Goal: Feedback & Contribution: Submit feedback/report problem

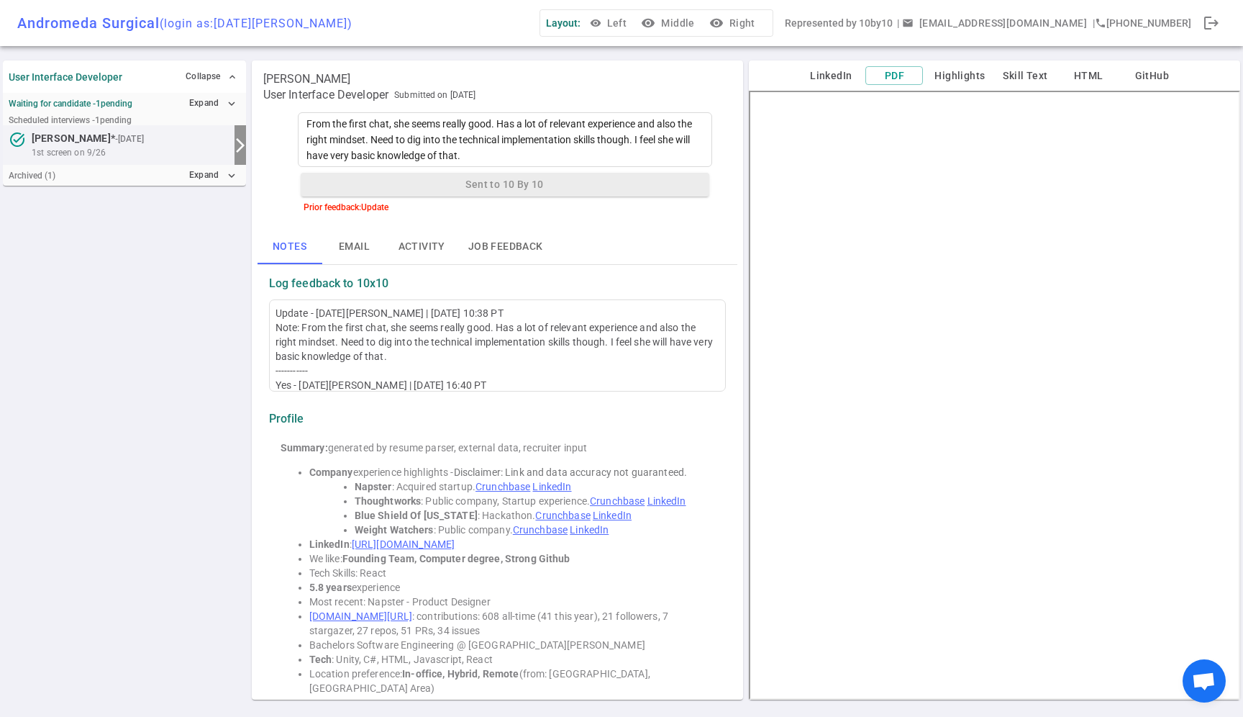
click at [160, 102] on div "Waiting for candidate - 1 pending Expand expand_more" at bounding box center [124, 103] width 243 height 21
click at [197, 102] on button "Expand expand_more" at bounding box center [213, 103] width 55 height 21
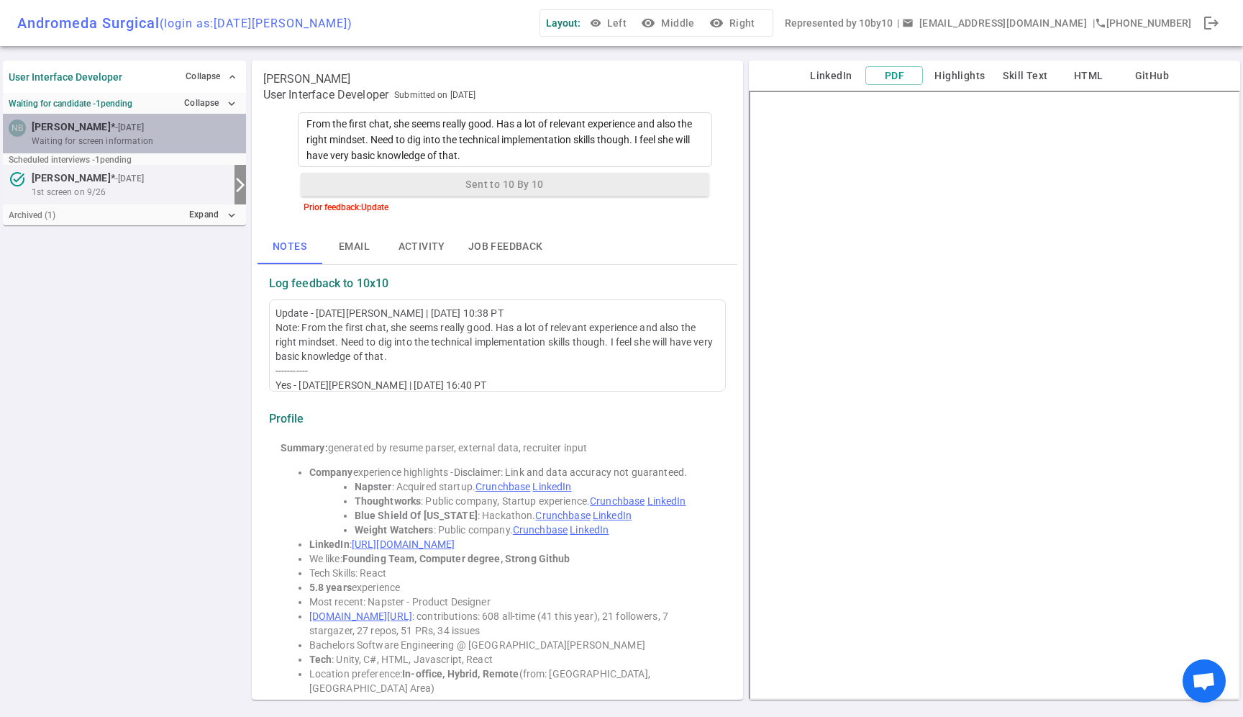
click at [115, 127] on small "- [DATE]" at bounding box center [129, 127] width 29 height 13
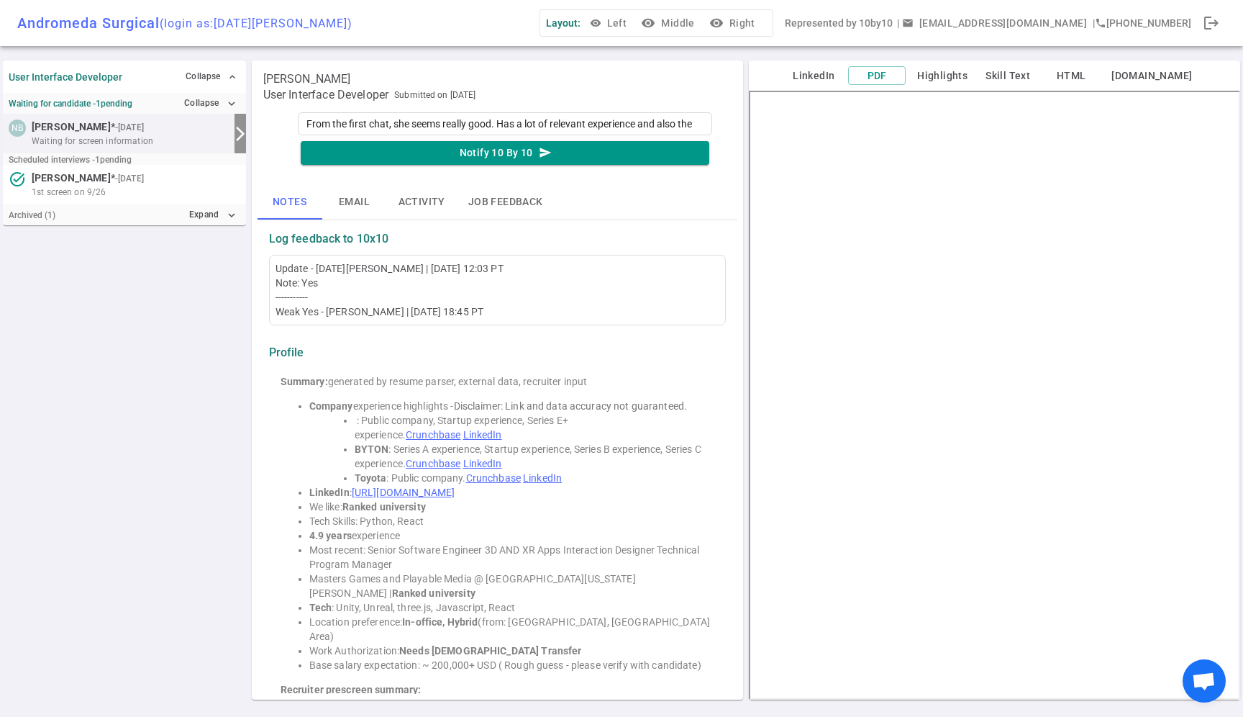
click at [700, 12] on button "visibility Middle" at bounding box center [669, 23] width 62 height 27
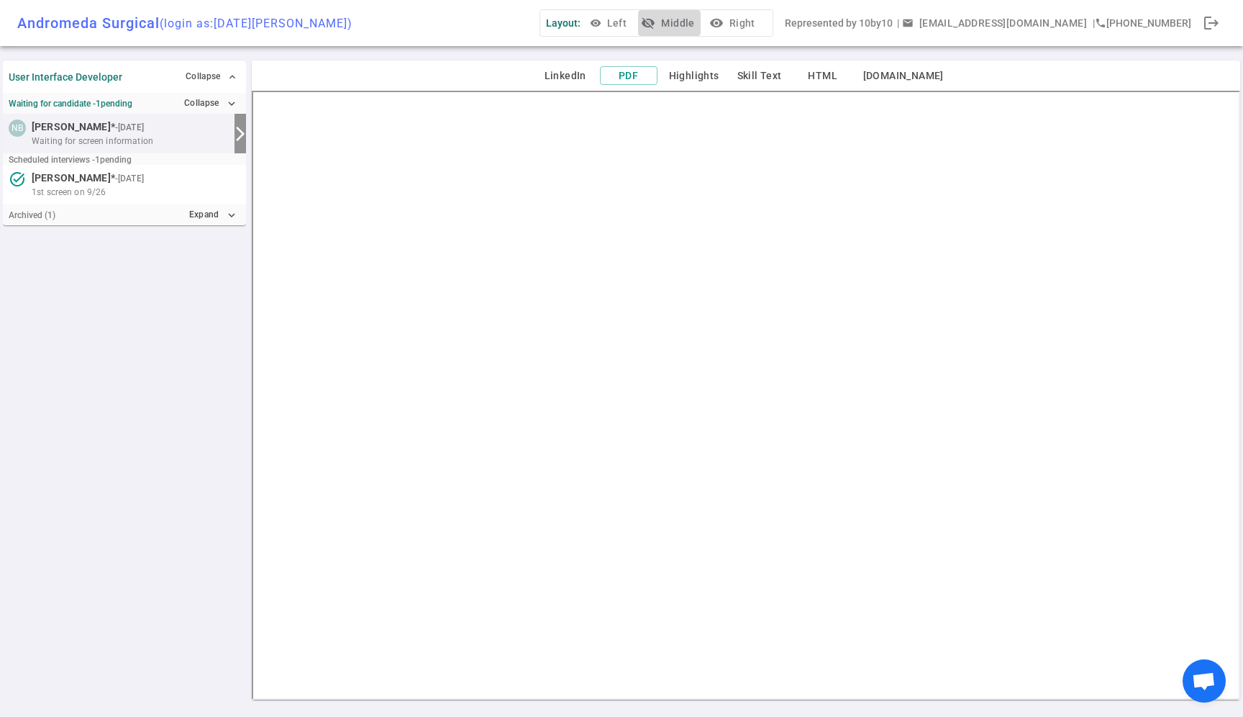
click at [700, 22] on button "visibility_off Middle" at bounding box center [669, 23] width 62 height 27
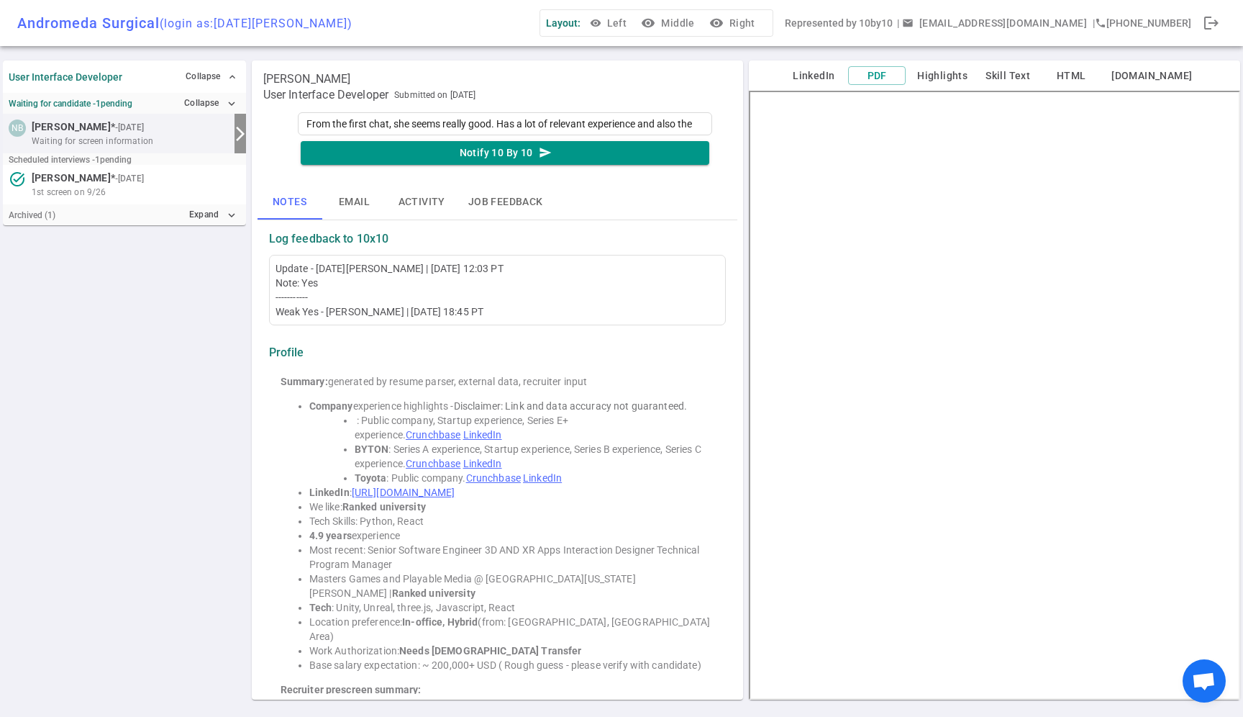
click at [482, 432] on link "LinkedIn" at bounding box center [482, 435] width 39 height 12
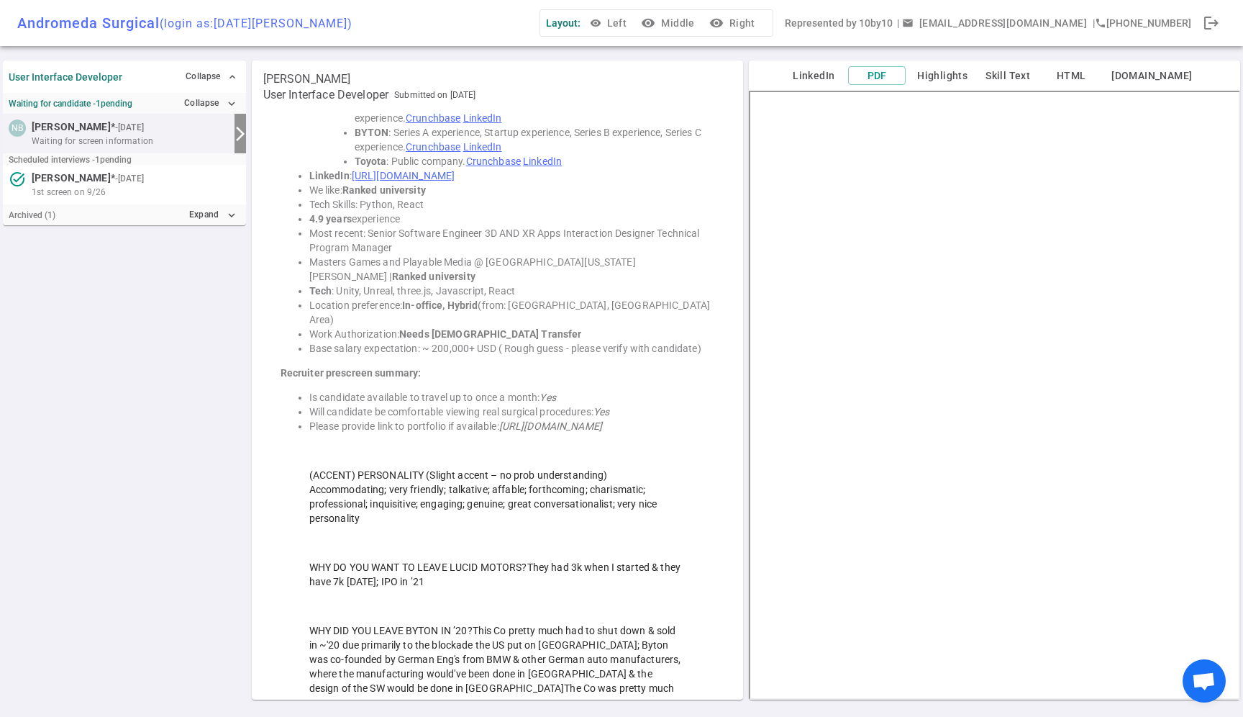
scroll to position [318, 0]
click at [455, 175] on link "[URL][DOMAIN_NAME]" at bounding box center [403, 174] width 103 height 12
click at [700, 19] on button "visibility Middle" at bounding box center [669, 23] width 62 height 27
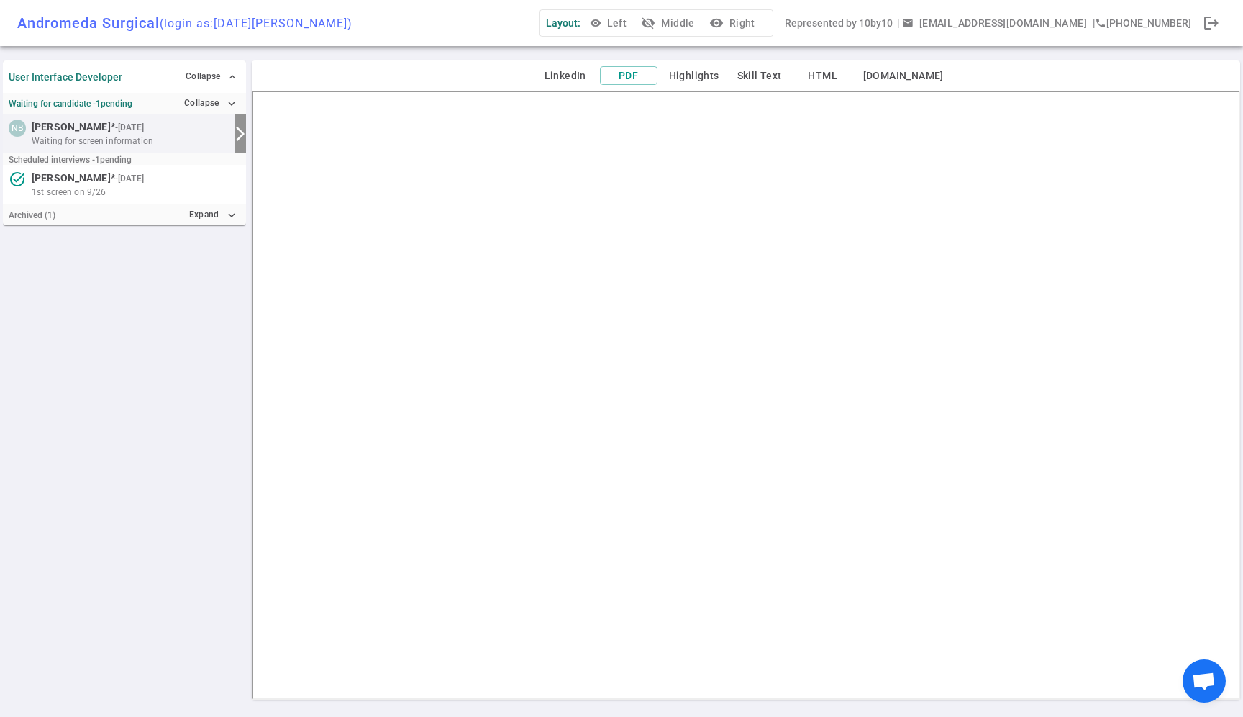
click at [700, 32] on button "visibility_off Middle" at bounding box center [669, 23] width 62 height 27
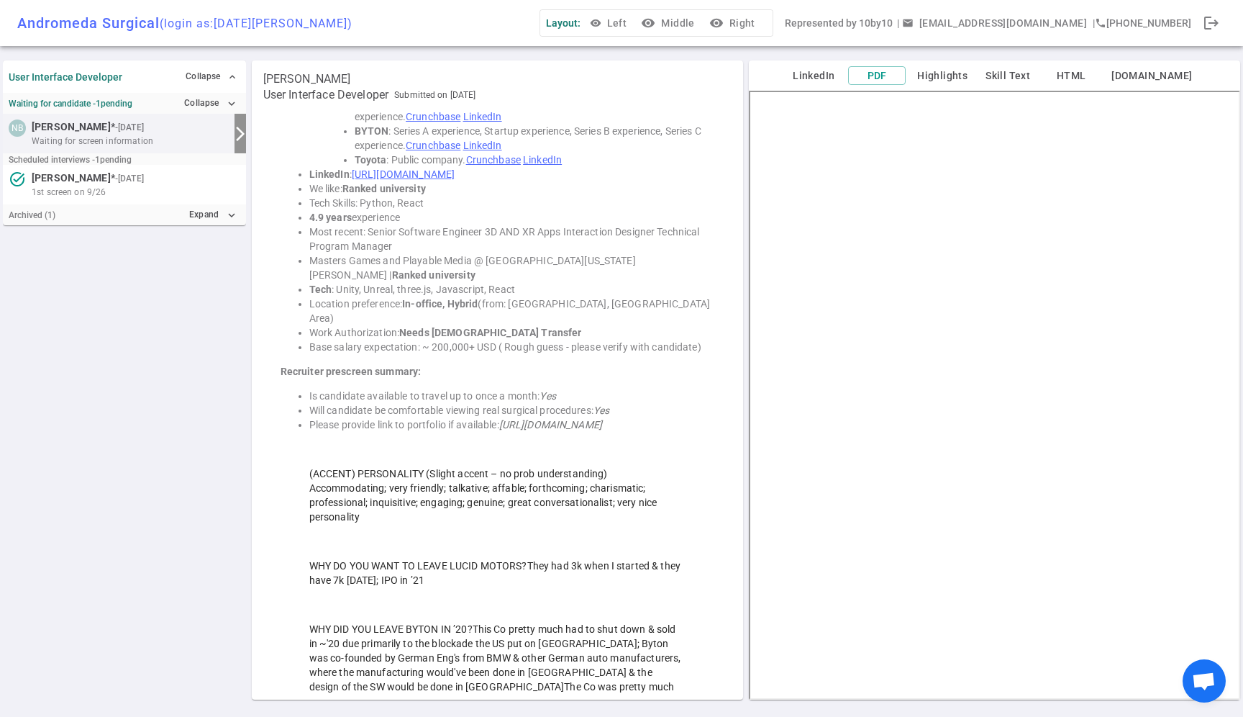
scroll to position [0, 0]
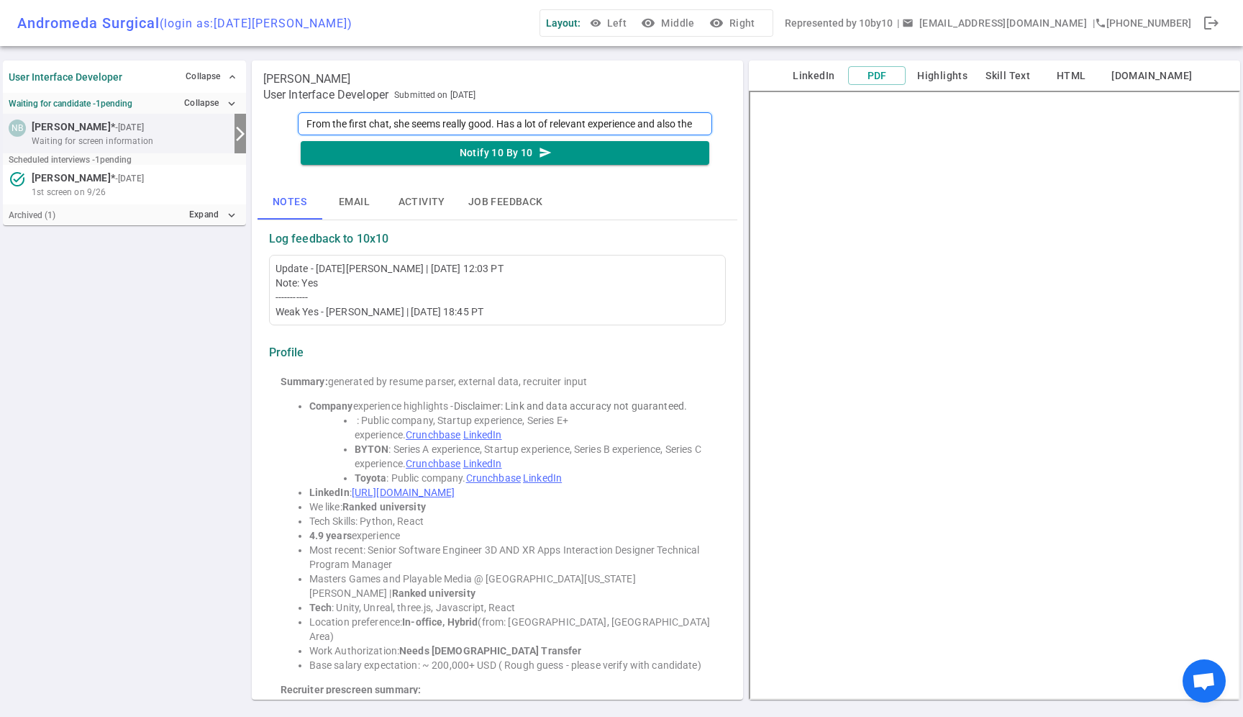
click at [387, 124] on textarea "From the first chat, she seems really good. Has a lot of relevant experience an…" at bounding box center [505, 123] width 414 height 23
type textarea "N"
type textarea "No"
type textarea "No."
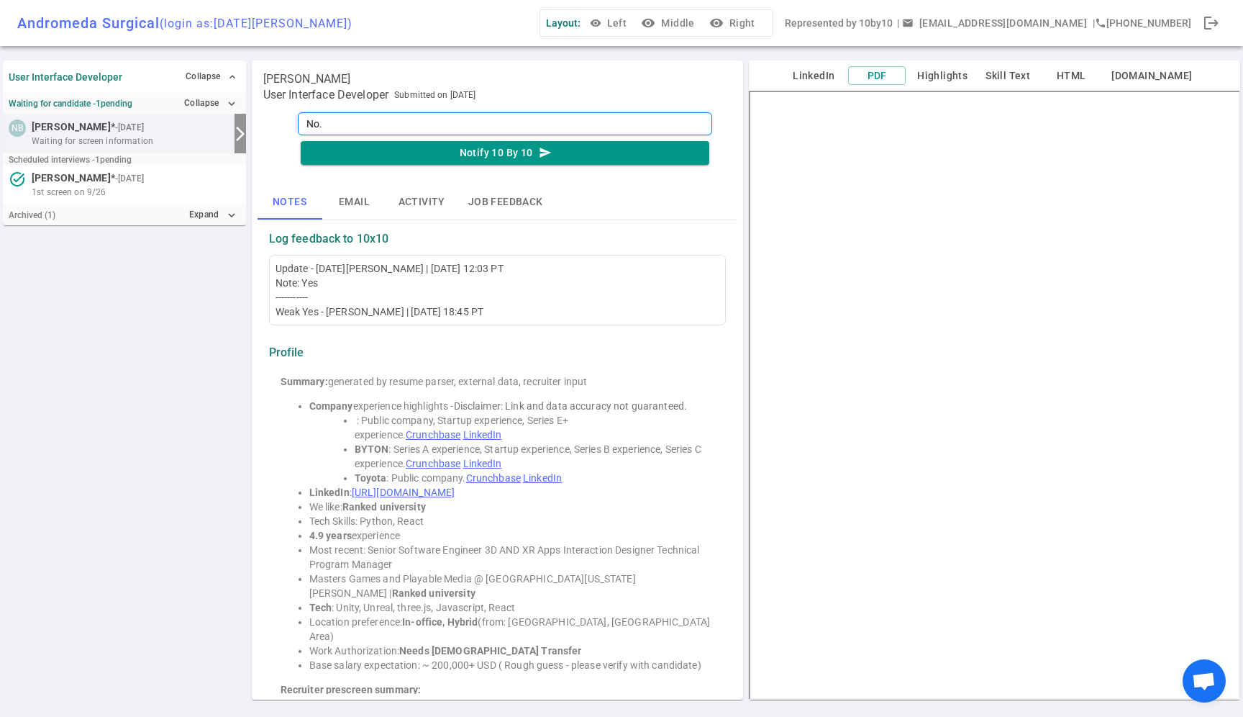
type textarea "No. V"
type textarea "No. Ve"
type textarea "No. Ver"
type textarea "No. Very"
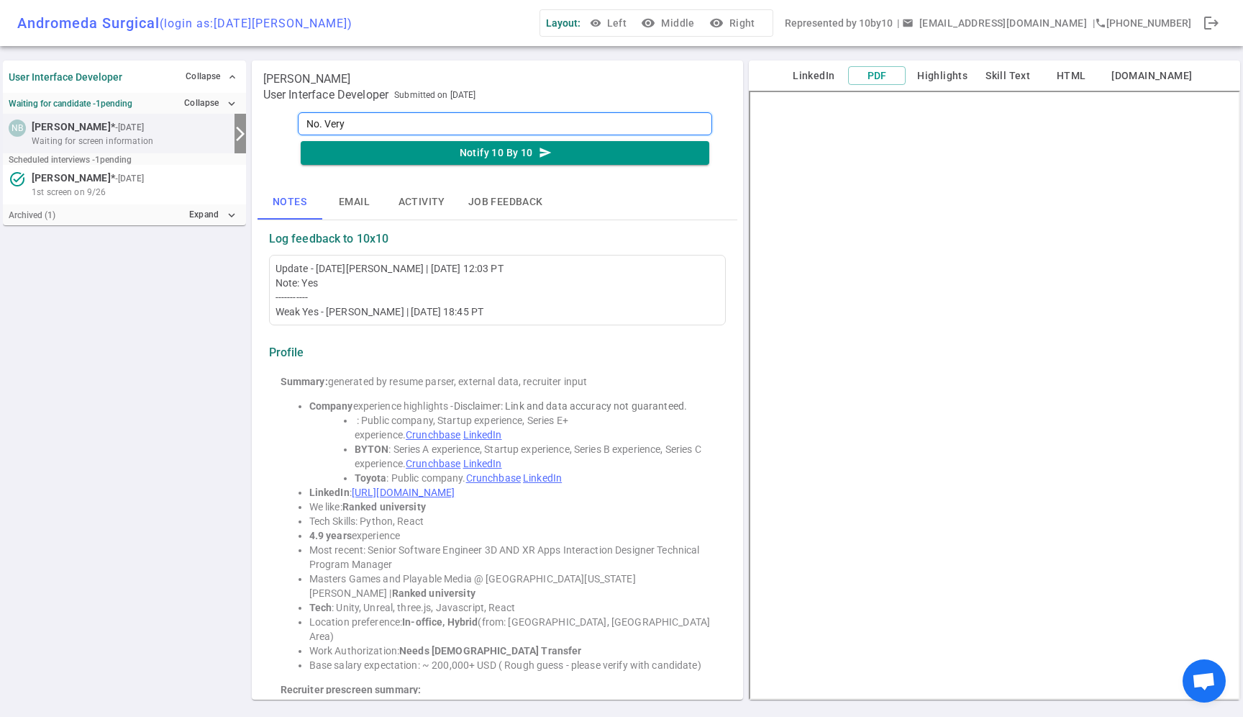
type textarea "No. Very b"
type textarea "No. Very ba"
type textarea "No. Very bas"
type textarea "No. Very basi"
type textarea "No. Very basic"
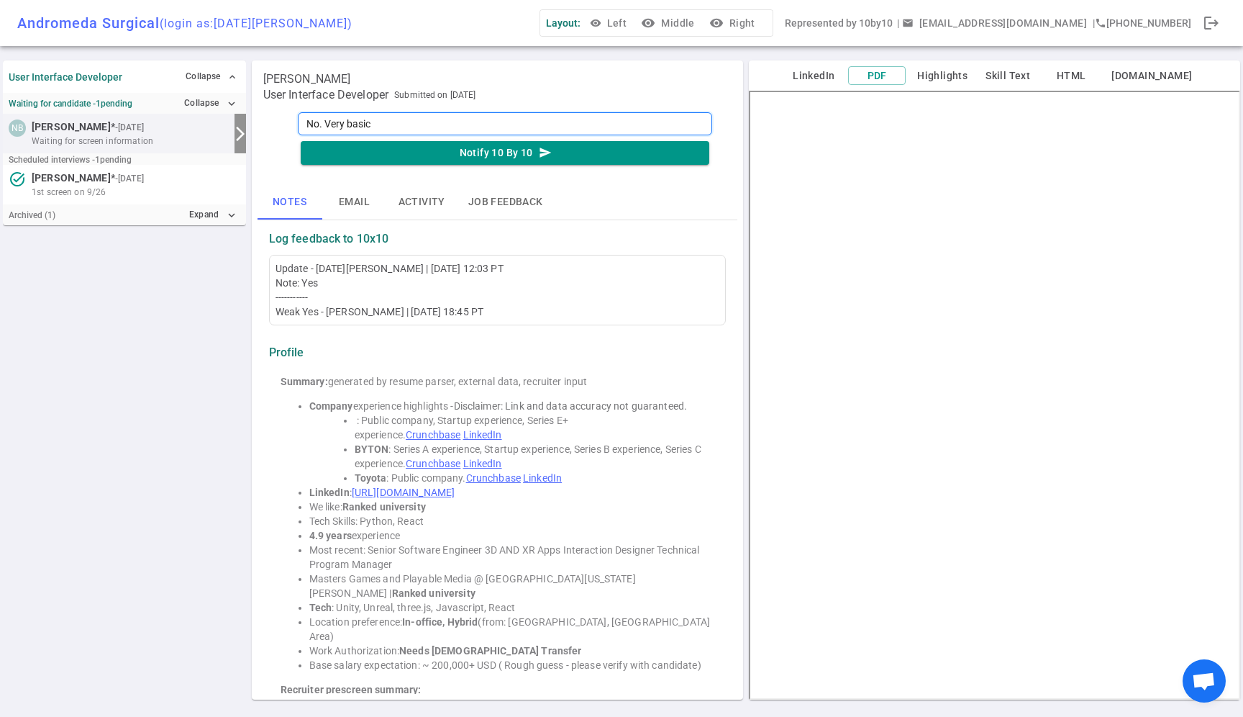
type textarea "No. Very basic"
type textarea "No. Very basic d"
type textarea "No. Very basic de"
type textarea "No. Very basic des"
type textarea "No. Very basic desi"
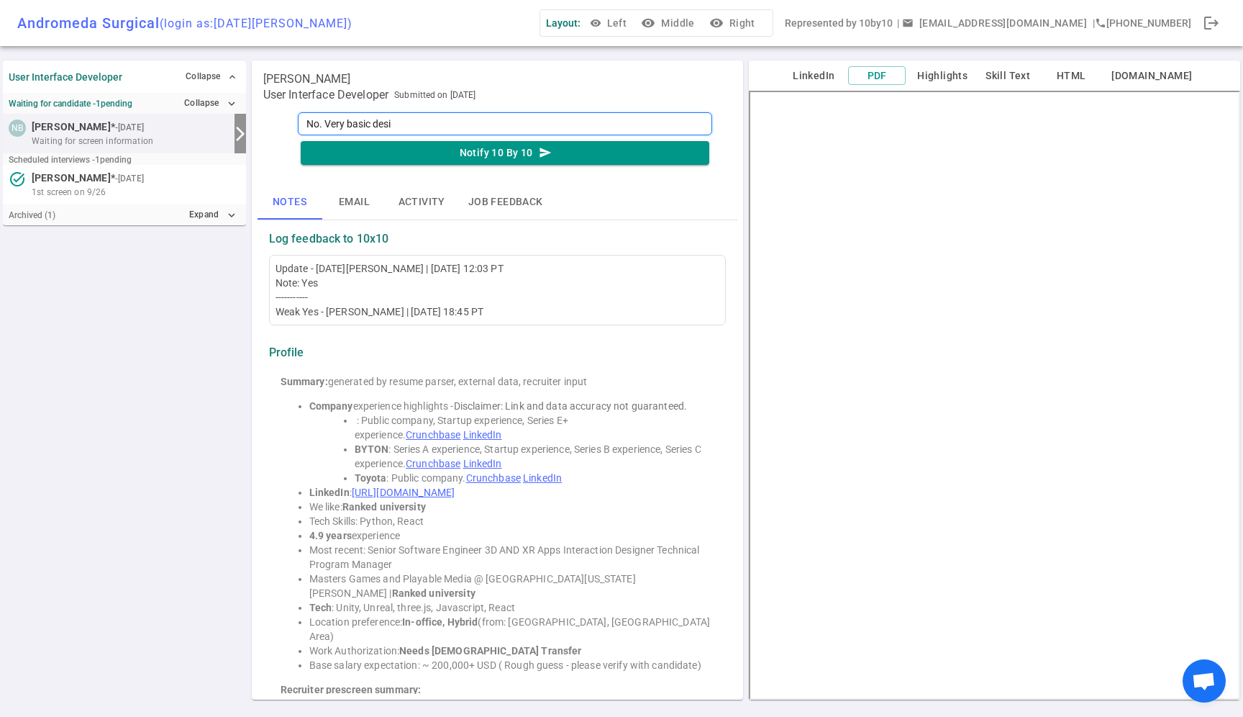
type textarea "No. Very basic desig"
type textarea "No. Very basic design"
type textarea "No. Very basic design e"
type textarea "No. Very basic design ex"
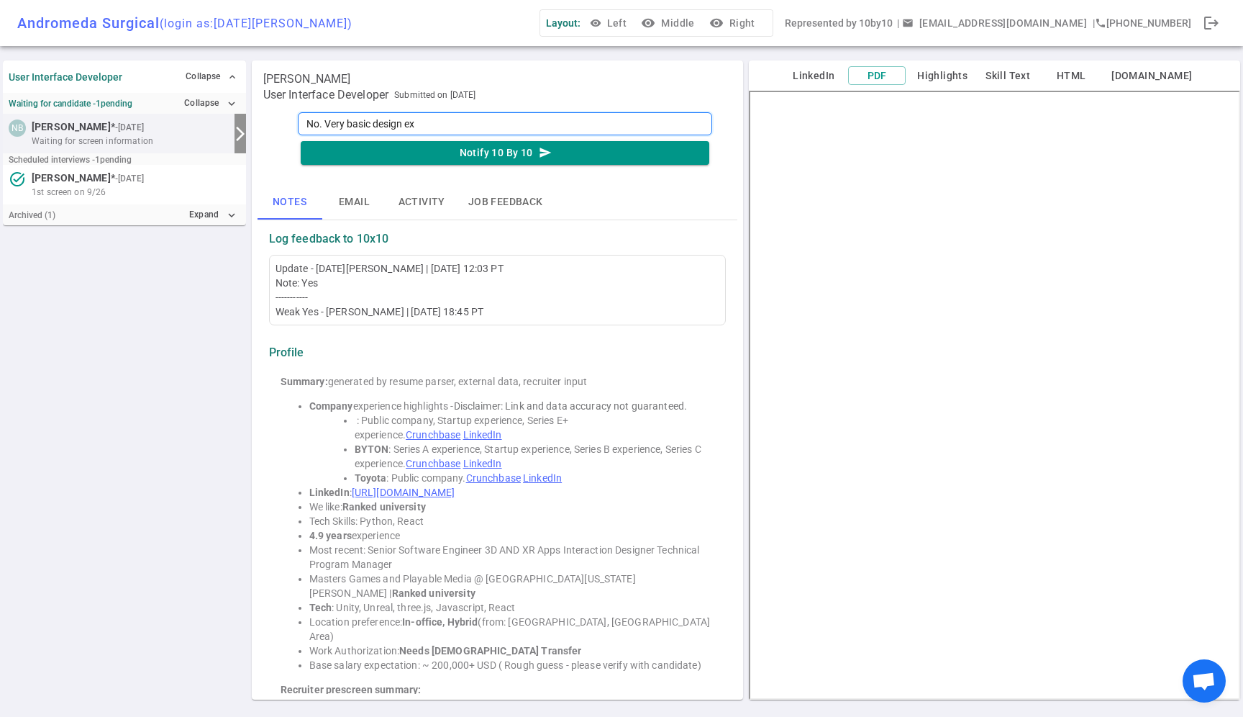
type textarea "No. Very basic design exp"
type textarea "No. Very basic design expe"
type textarea "No. Very basic design exper"
type textarea "No. Very basic design experi"
type textarea "No. Very basic design experie"
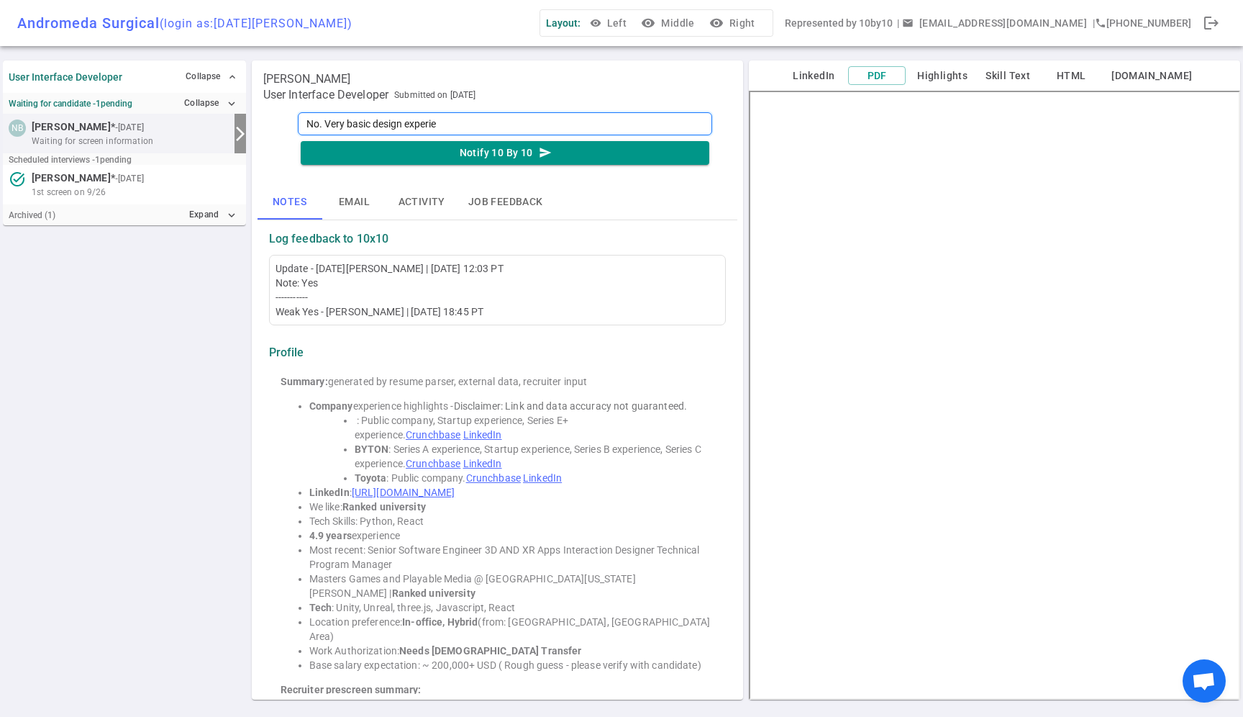
type textarea "No. Very basic design experien"
type textarea "No. Very basic design experienc"
type textarea "No. Very basic design experience"
click at [501, 157] on button "Notify 10 By 10 send" at bounding box center [505, 153] width 409 height 24
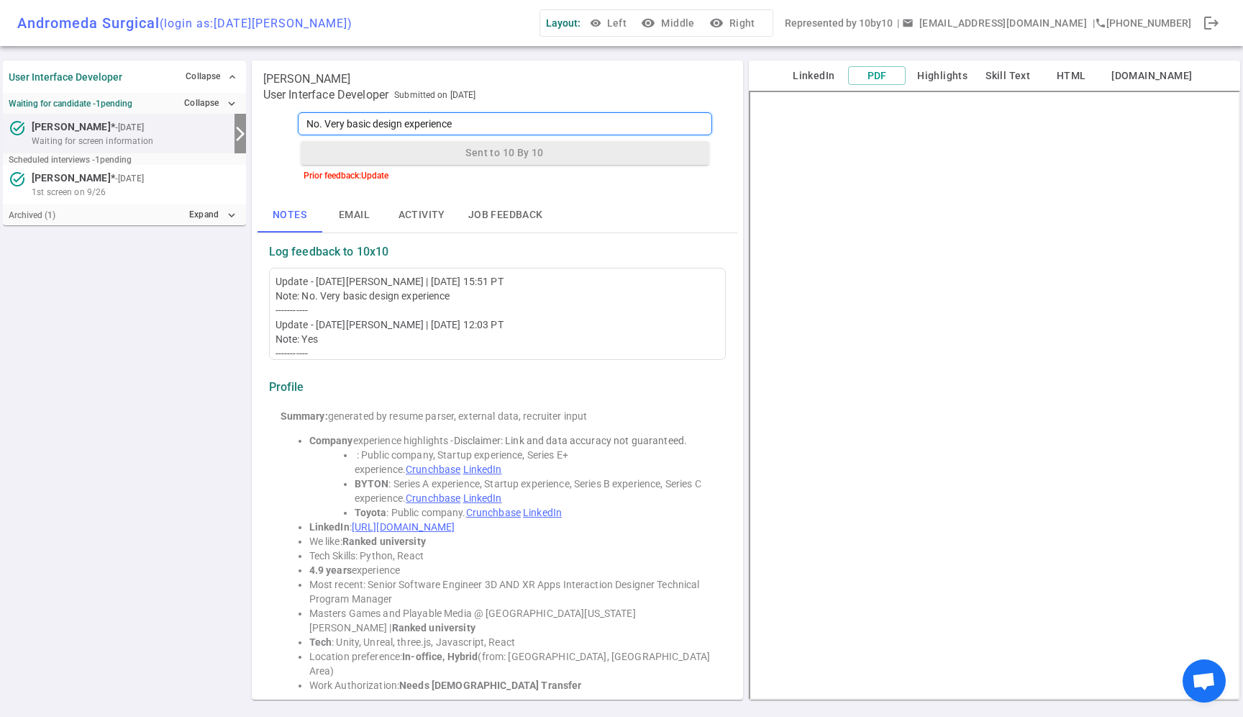
click at [482, 123] on textarea "No. Very basic design experience" at bounding box center [505, 123] width 414 height 23
drag, startPoint x: 482, startPoint y: 123, endPoint x: 298, endPoint y: 114, distance: 184.4
click at [298, 114] on textarea "No. Very basic design experience" at bounding box center [505, 123] width 414 height 23
type textarea "S"
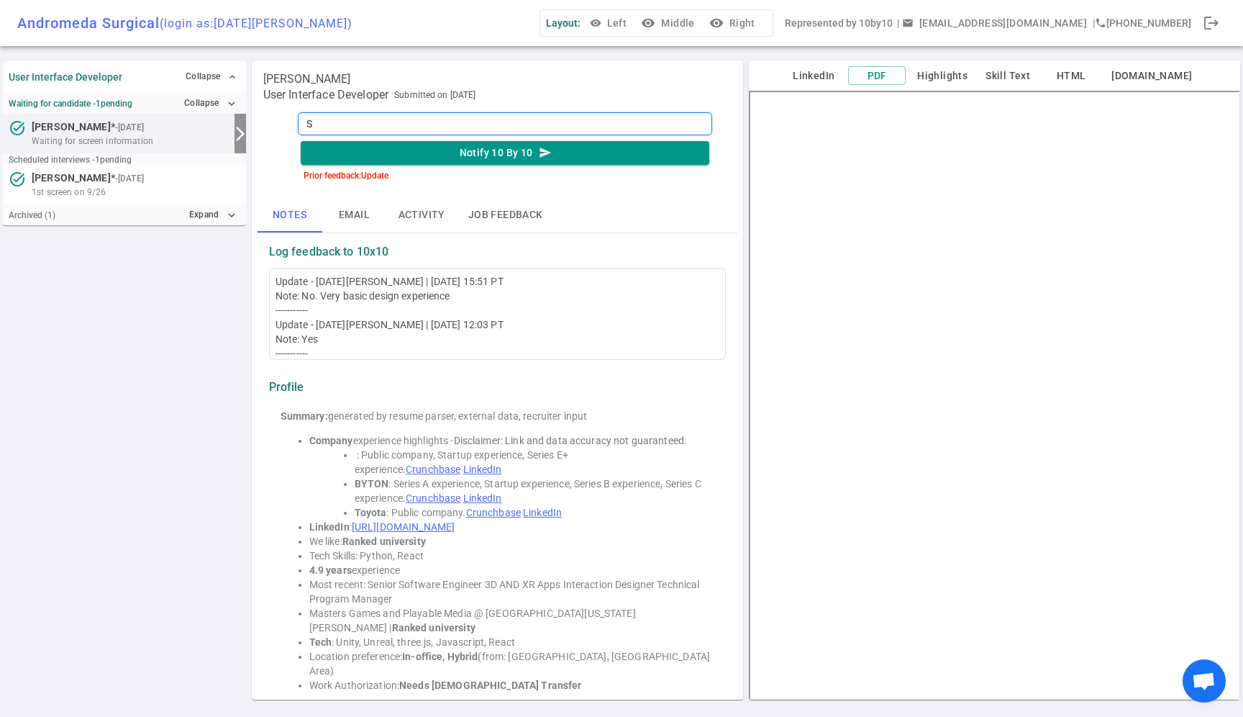
type textarea "Se"
type textarea "Sen"
type textarea "Send"
type textarea "Send r"
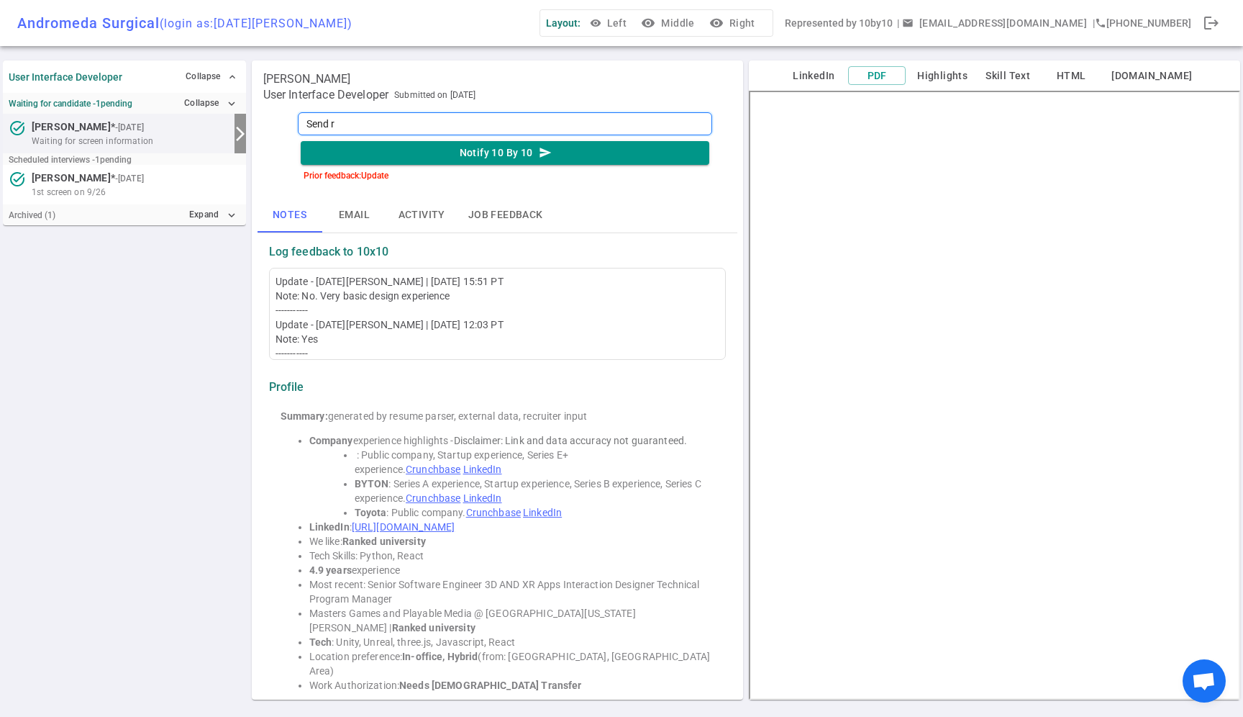
type textarea "Send re"
type textarea "Send ree"
type textarea "Send reec"
type textarea "Send reect"
type textarea "Send reecti"
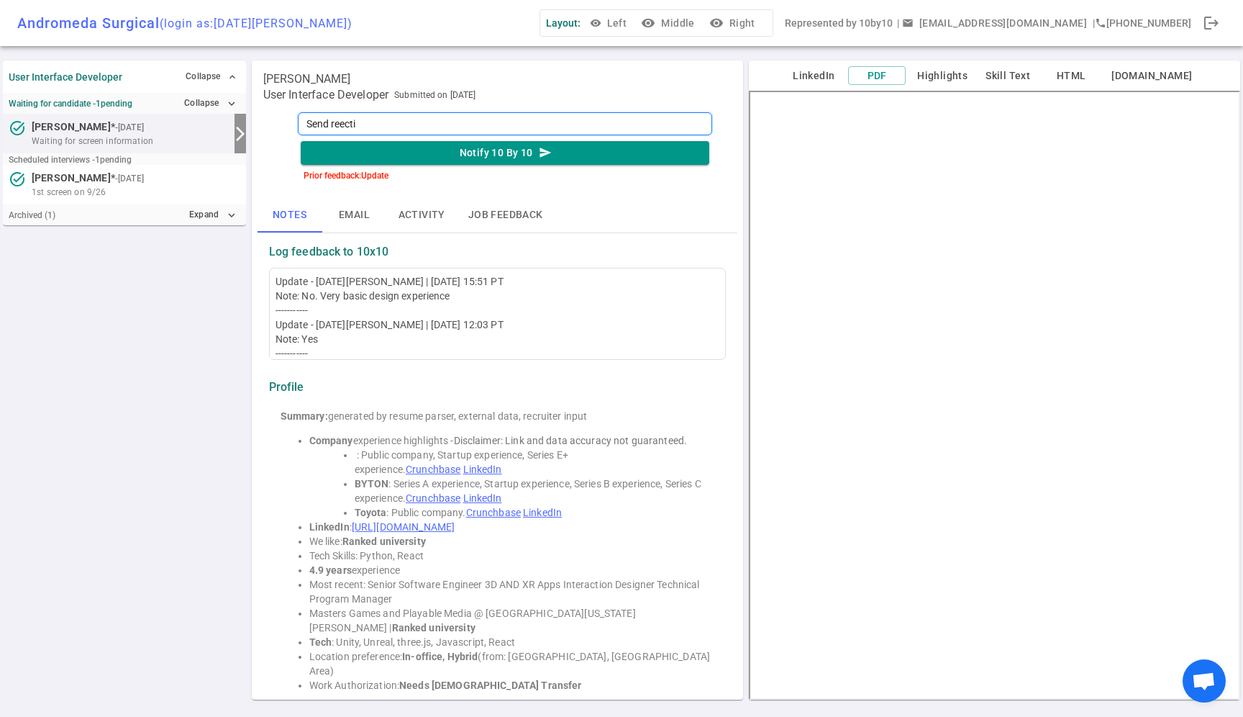
type textarea "Send reectio"
type textarea "Send reection"
type textarea "Send reection e"
type textarea "Send reection em"
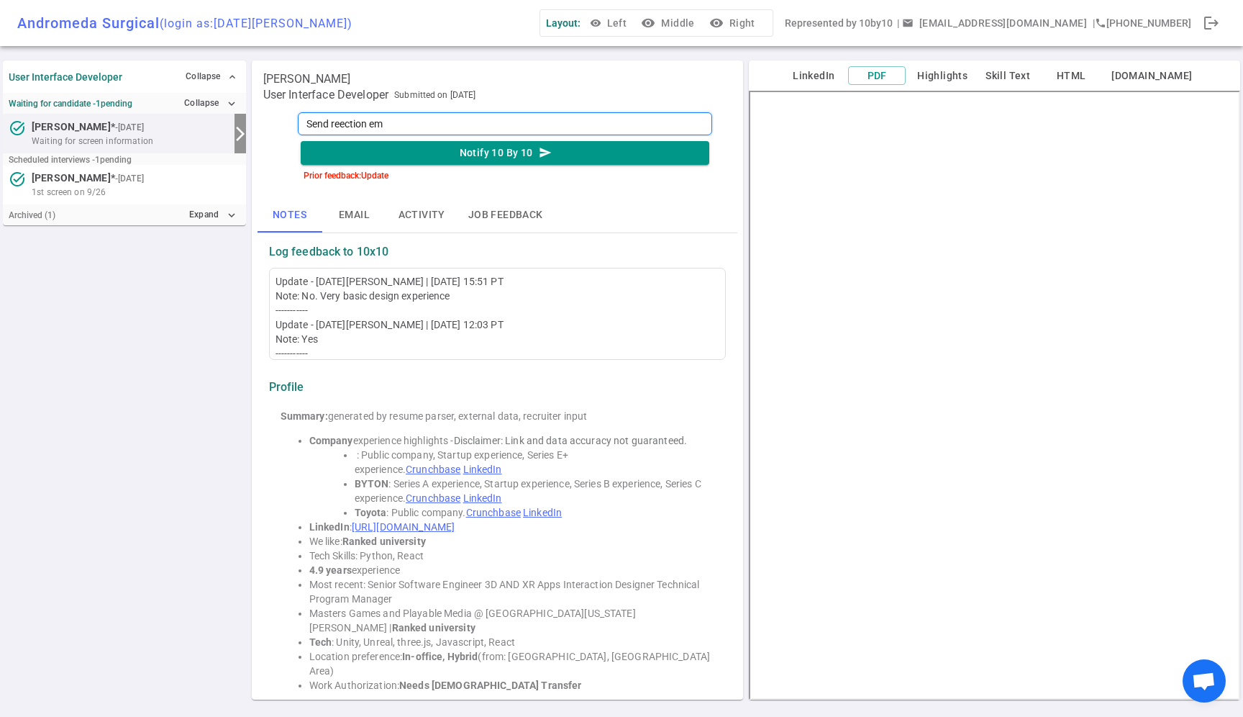
type textarea "Send reection ema"
type textarea "Send reection emai"
type textarea "Send reection email"
type textarea "D"
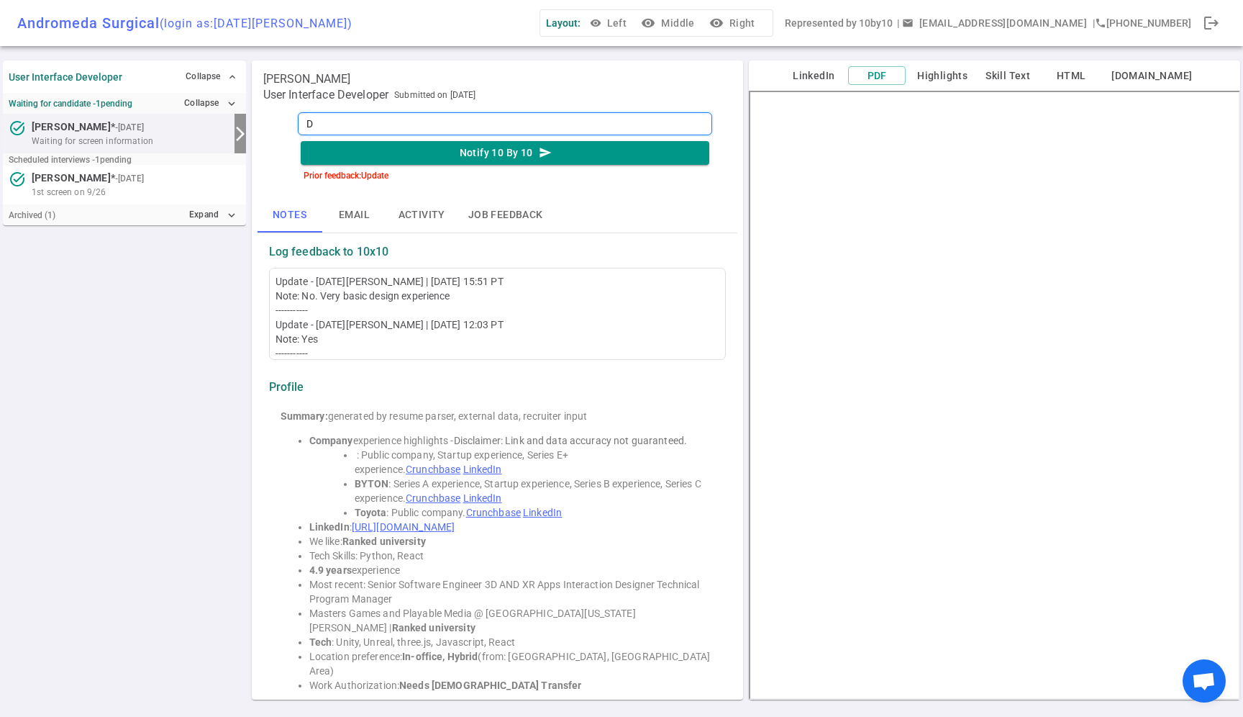
type textarea "Do"
type textarea "Do n"
type textarea "Do no"
type textarea "Do not"
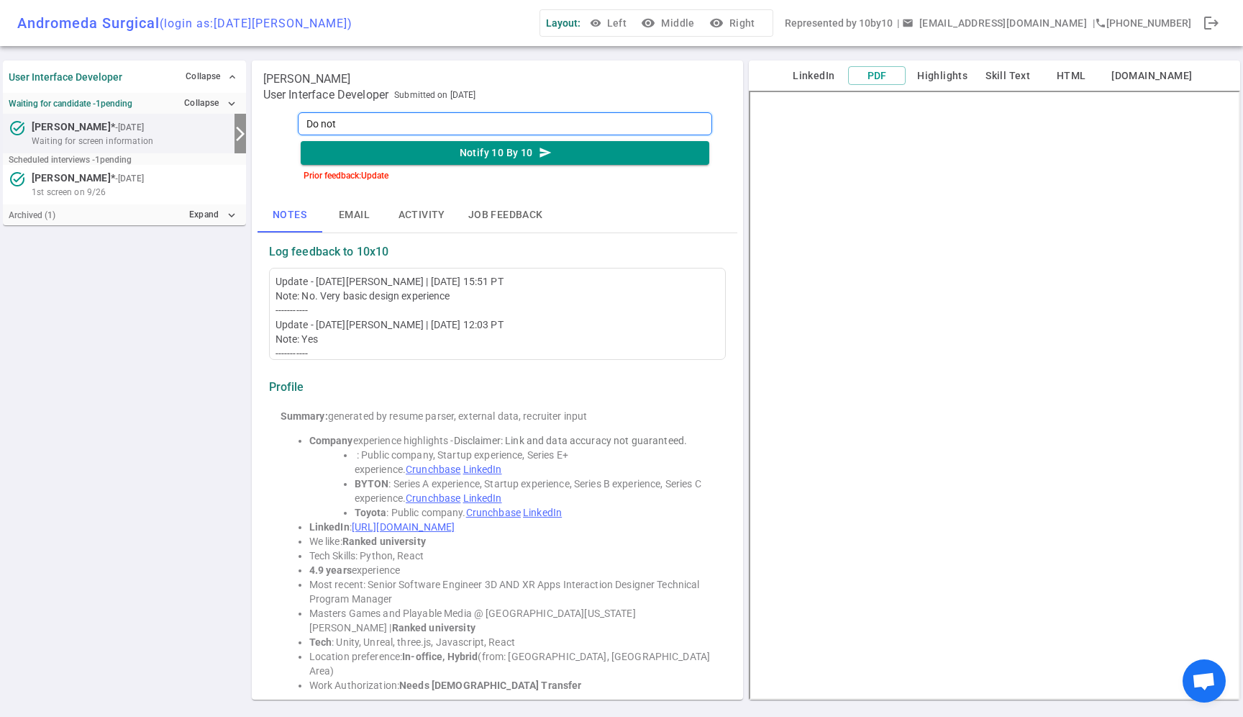
type textarea "Do not"
type textarea "Do not s"
type textarea "Do not se"
type textarea "Do not sen"
type textarea "Do not send"
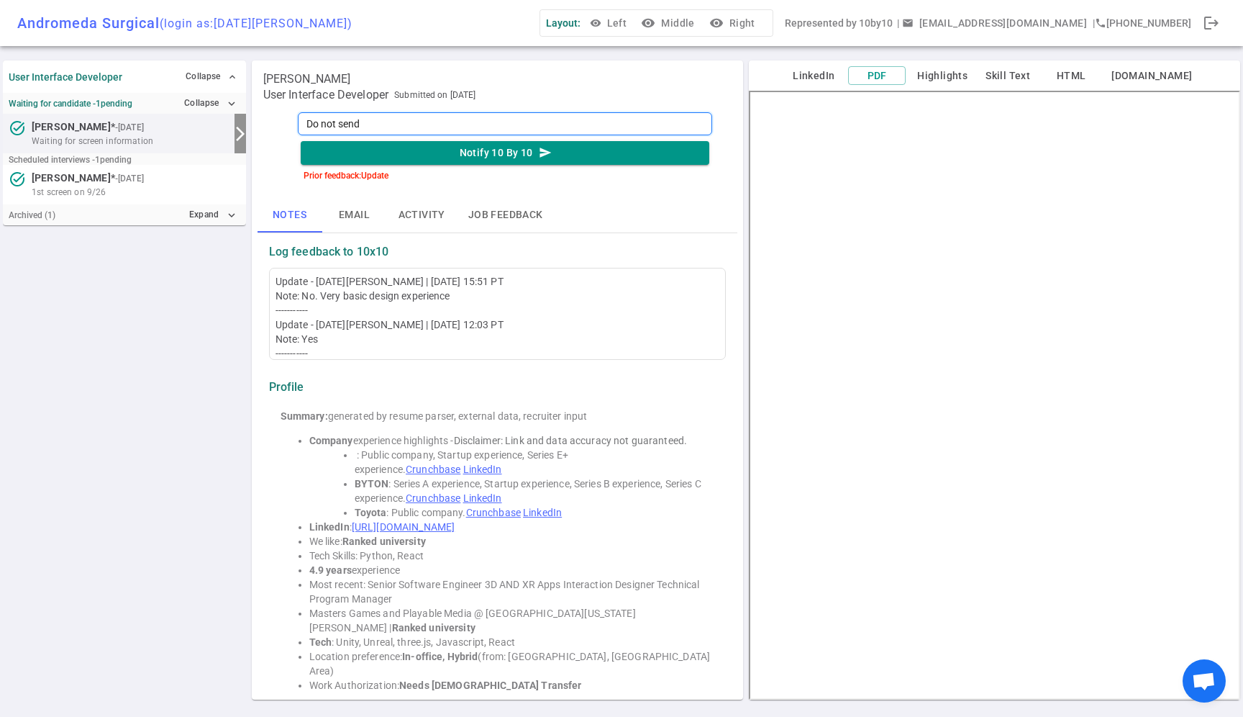
type textarea "Do not send"
type textarea "Do not send e"
type textarea "Do not send"
type textarea "Do not send r"
type textarea "Do not send re"
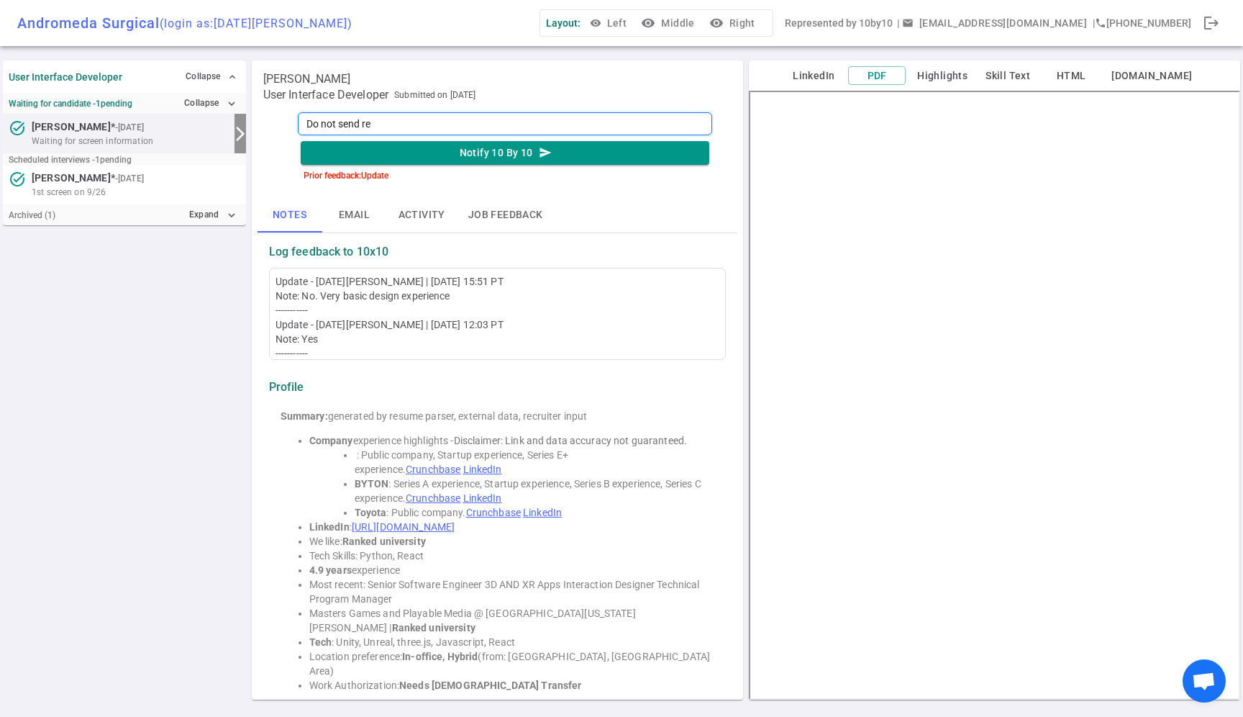
type textarea "Do not send rej"
type textarea "Do not send reje"
type textarea "Do not send rejec"
type textarea "Do not send reject"
type textarea "Do not send rejecti"
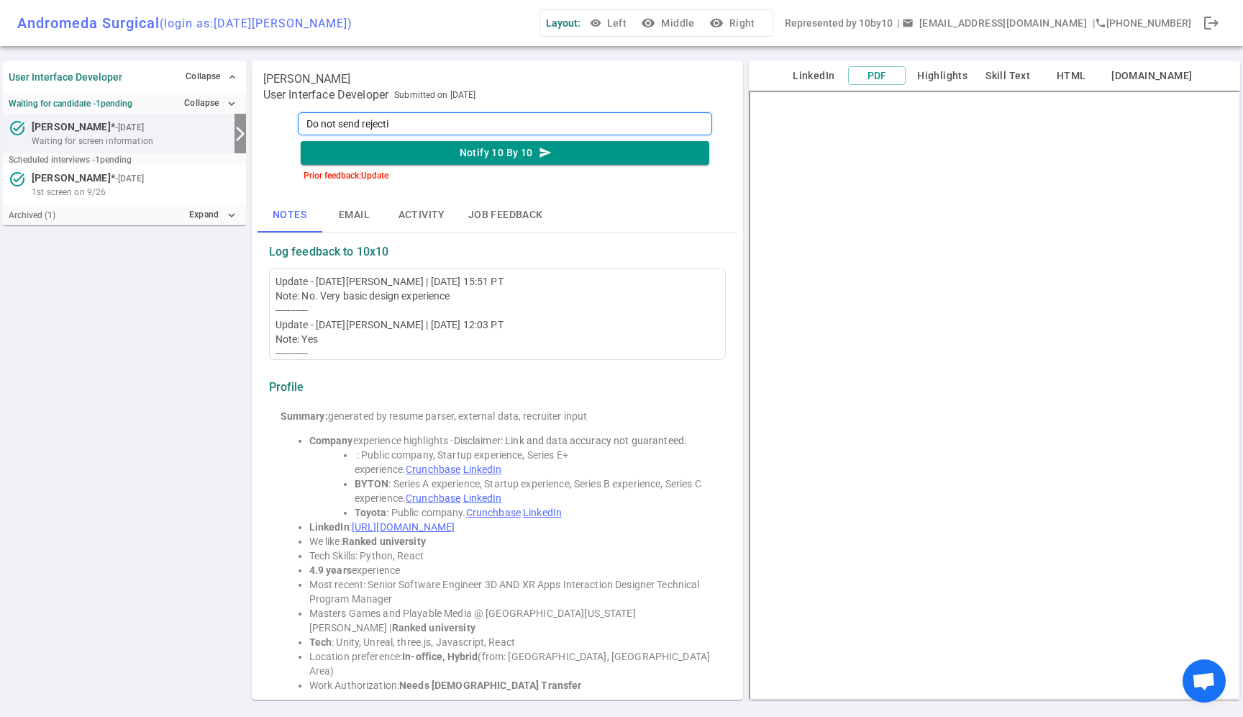
type textarea "Do not send rejectio"
type textarea "Do not send rejection"
type textarea "Do not send rejection e"
type textarea "Do not send rejection em"
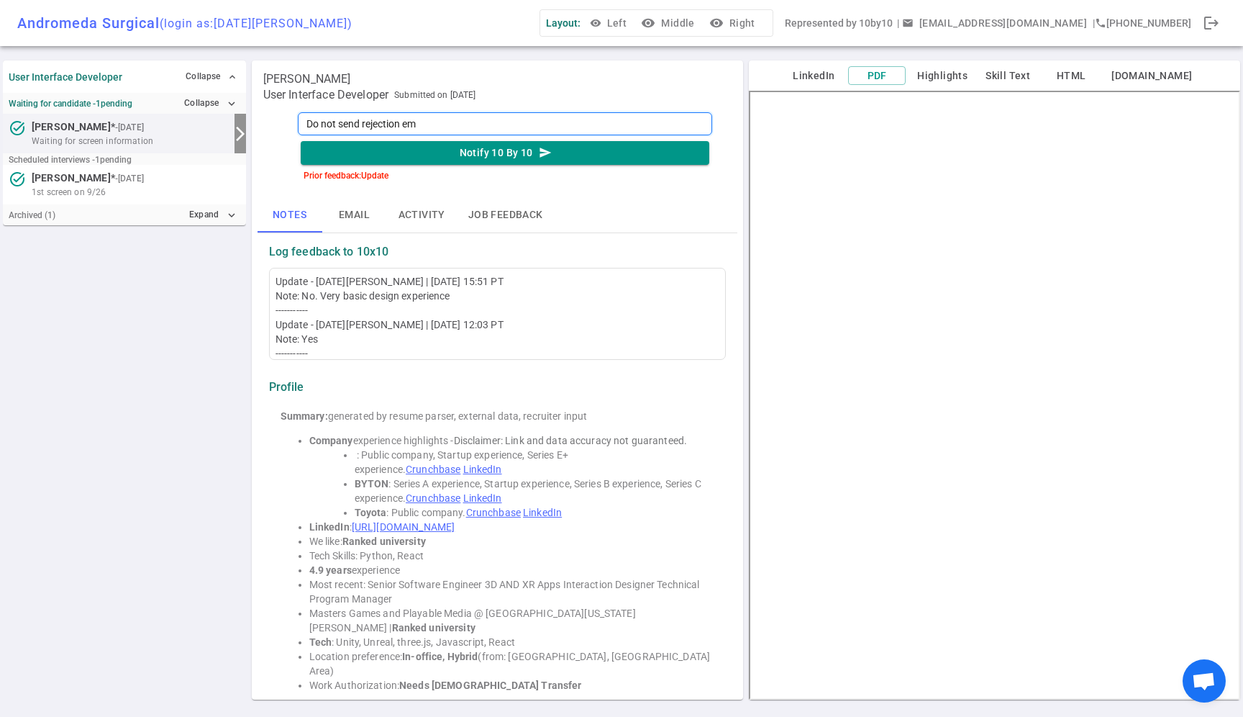
type textarea "Do not send rejection ema"
type textarea "Do not send rejection emai"
type textarea "Do not send rejection email"
type textarea "Do not send rejection email f"
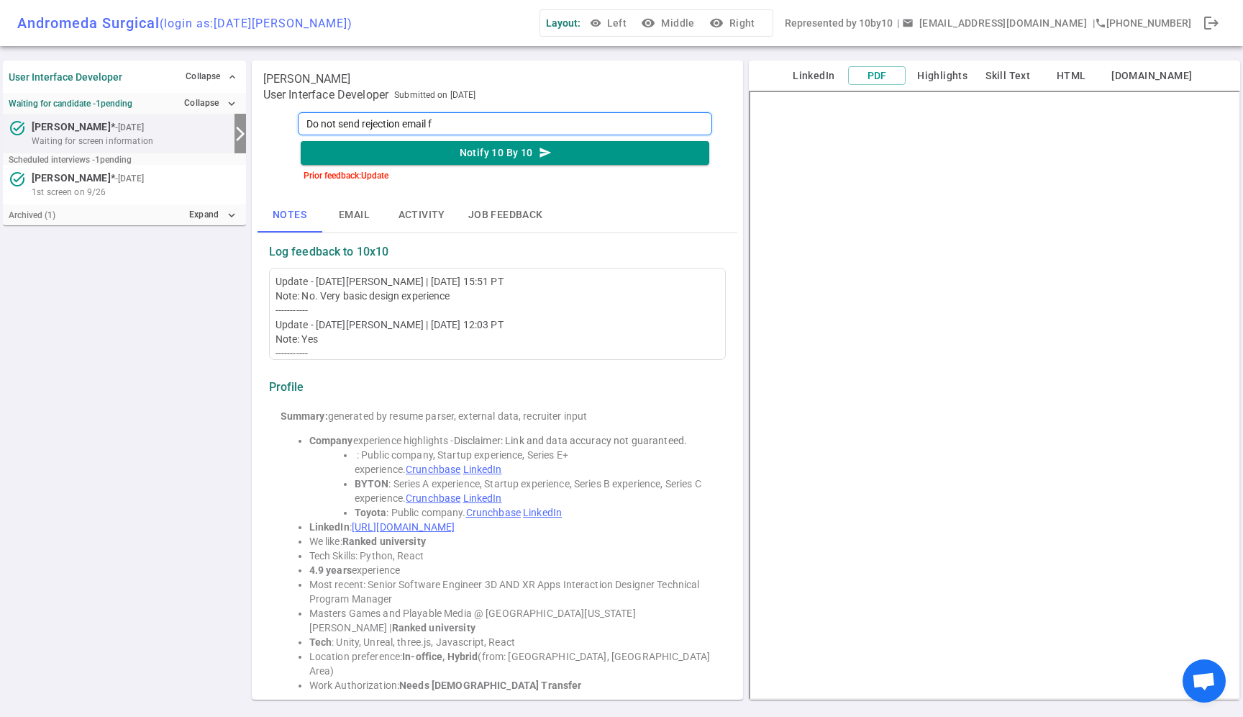
type textarea "Do not send rejection email fo"
type textarea "Do not send rejection email for"
type textarea "Do not send rejection email for a"
type textarea "Do not send rejection email for an"
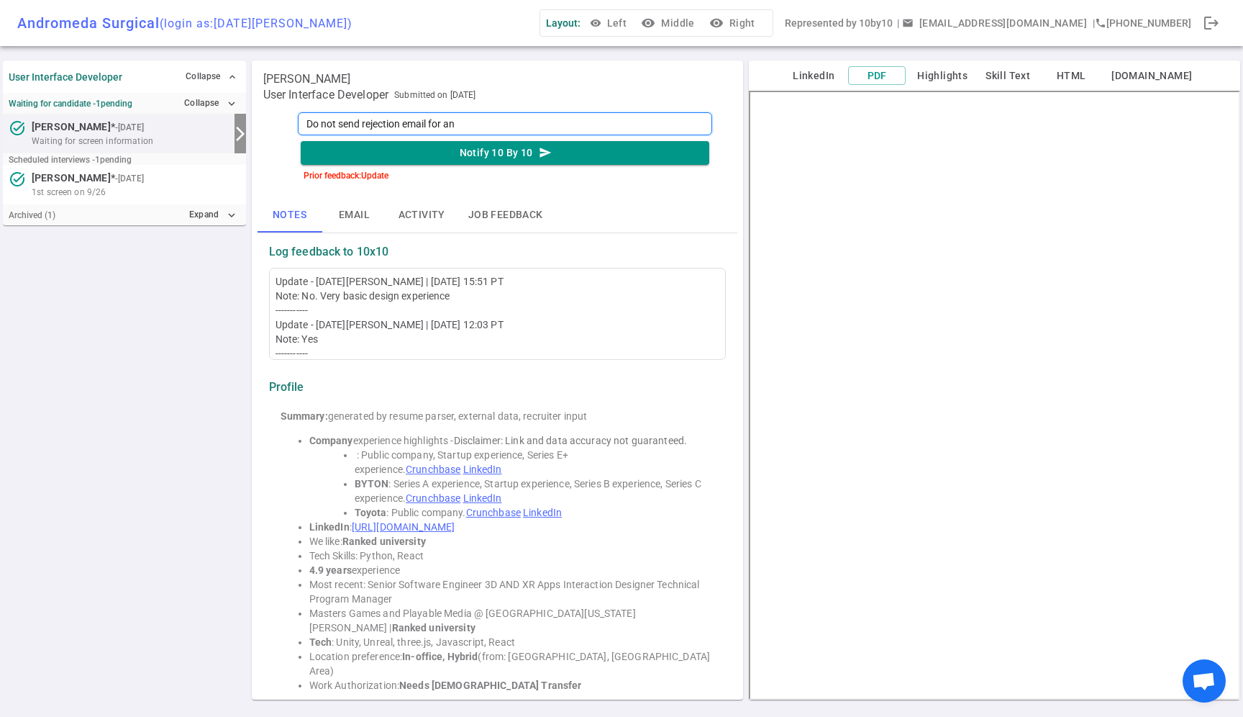
type textarea "Do not send rejection email for ano"
type textarea "Do not send rejection email for anot"
type textarea "Do not send rejection email for anoth"
type textarea "Do not send rejection email for anothe"
type textarea "Do not send rejection email for another"
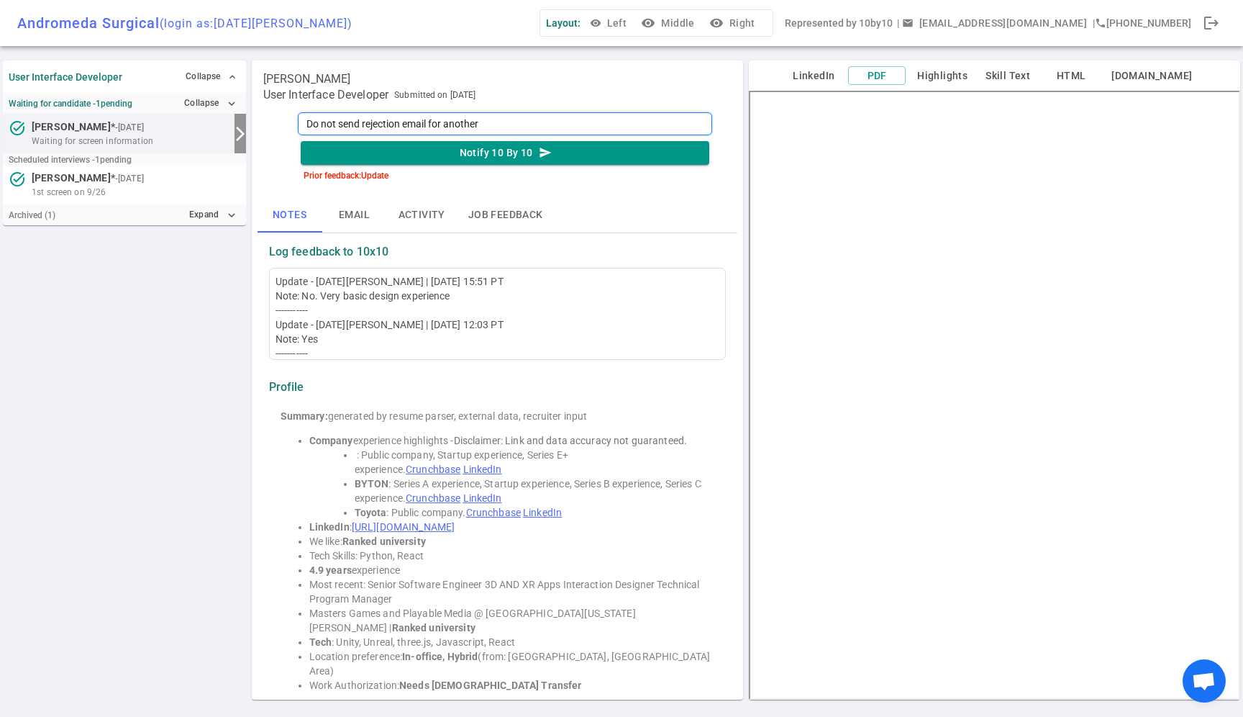
type textarea "Do not send rejection email for another"
type textarea "Do not send rejection email for another 1"
type textarea "Do not send rejection email for another 10"
type textarea "Do not send rejection email for another 10 m"
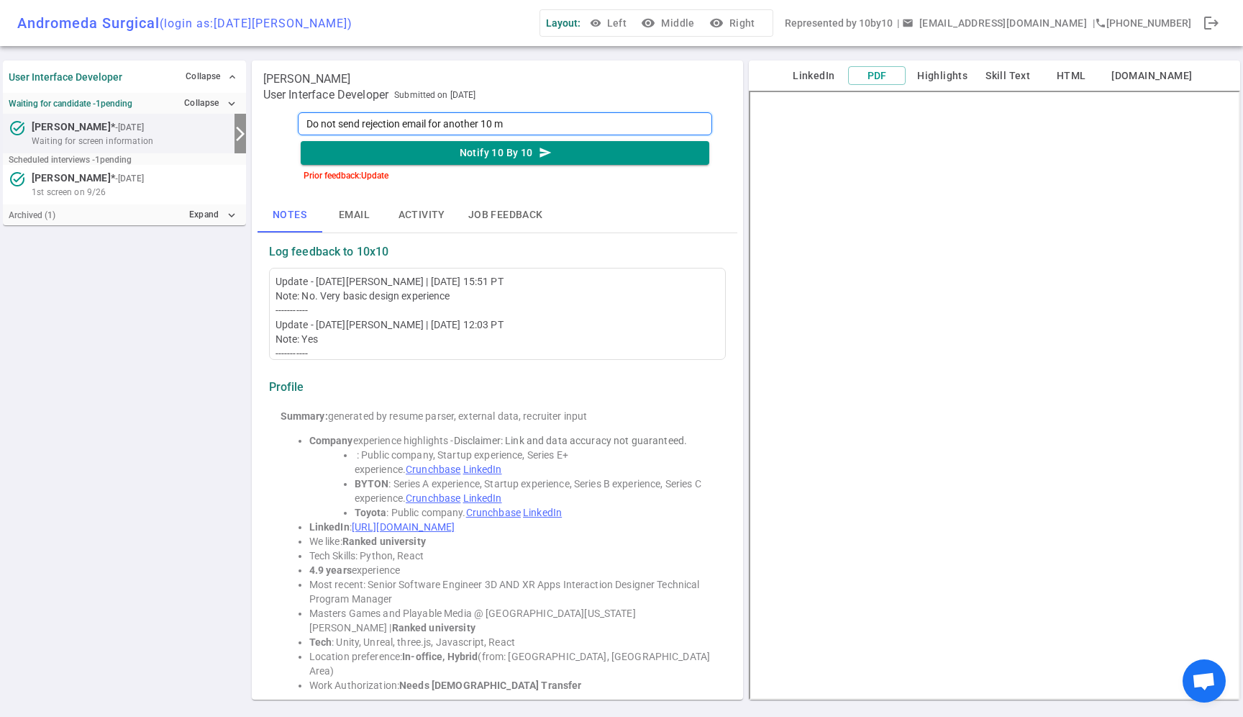
type textarea "Do not send rejection email for another 10 mi"
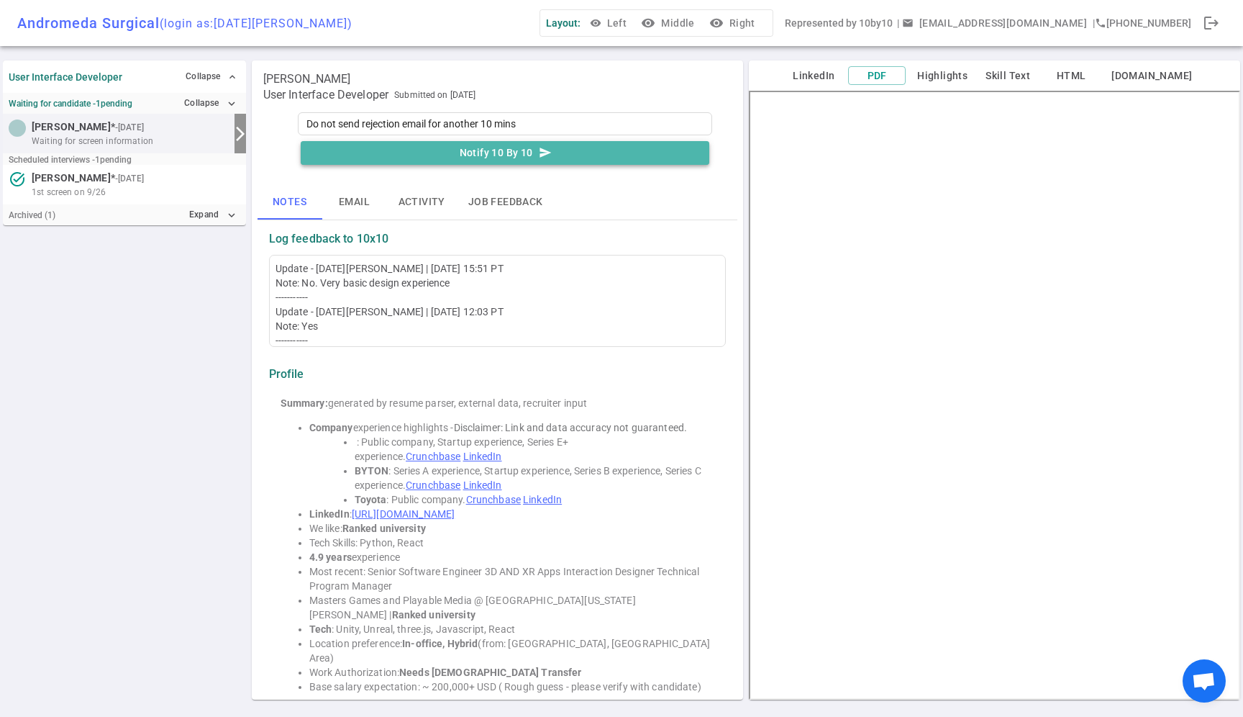
click at [423, 153] on button "Notify 10 By 10 send" at bounding box center [505, 153] width 409 height 24
